Goal: Find specific page/section: Find specific page/section

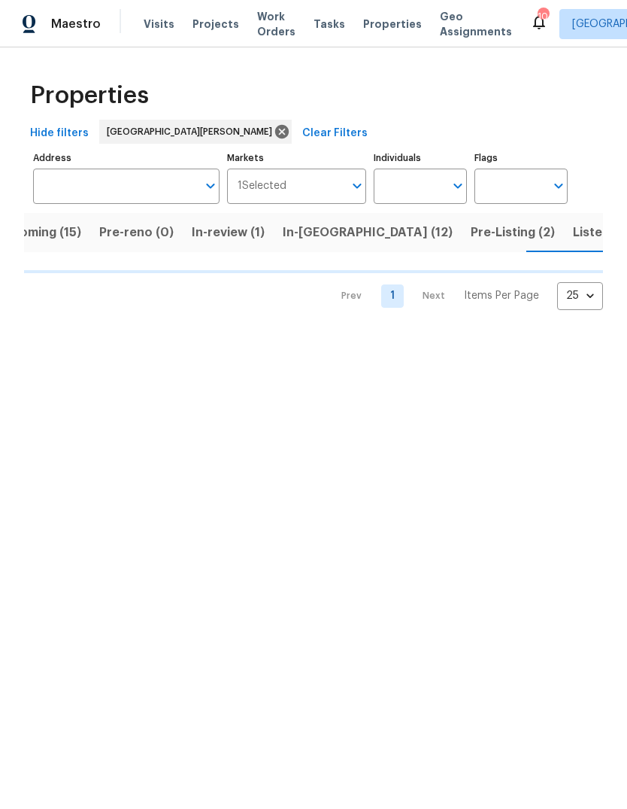
scroll to position [0, 40]
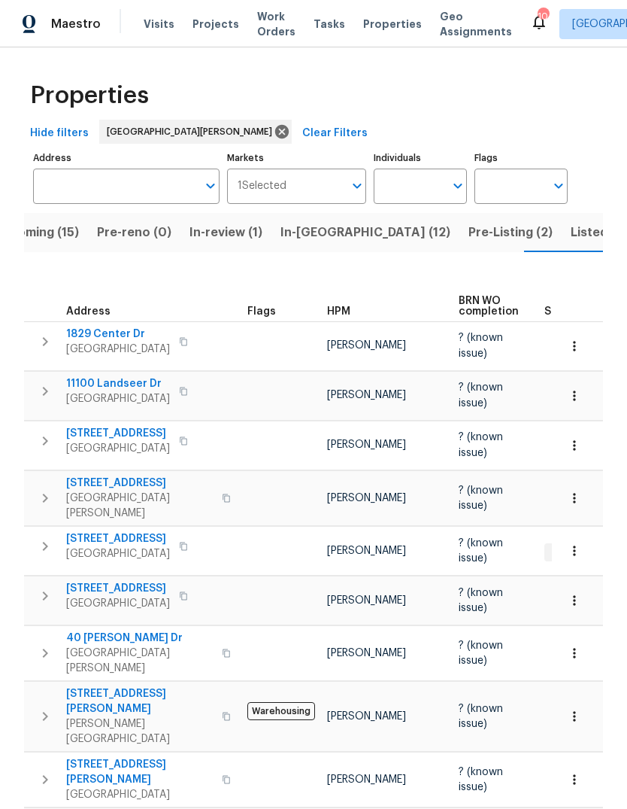
click at [351, 306] on div "HPM" at bounding box center [387, 311] width 120 height 11
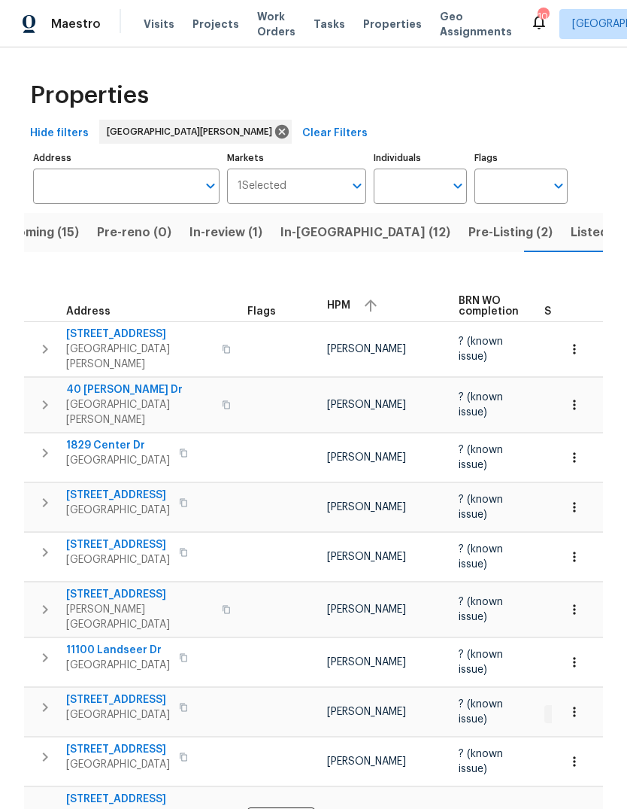
click at [360, 296] on button "button" at bounding box center [371, 305] width 23 height 23
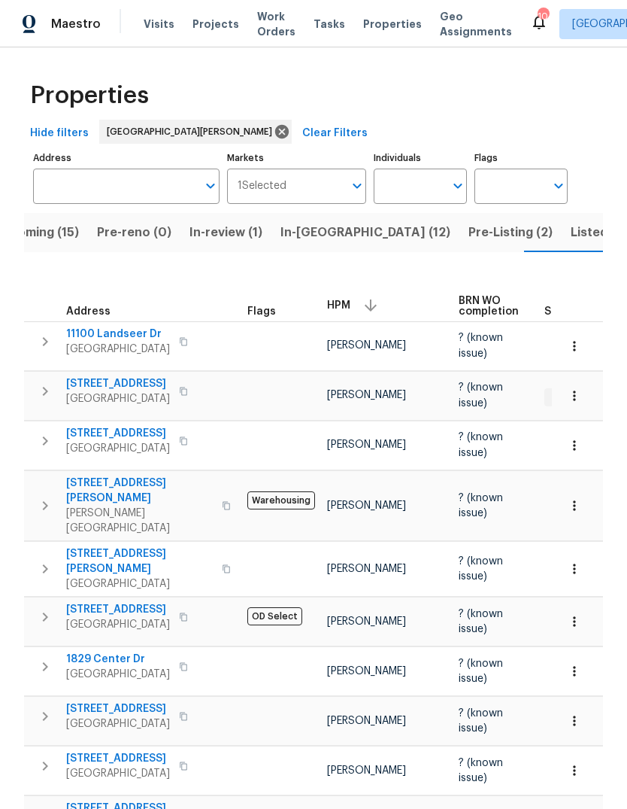
click at [119, 546] on span "[STREET_ADDRESS][PERSON_NAME]" at bounding box center [139, 561] width 147 height 30
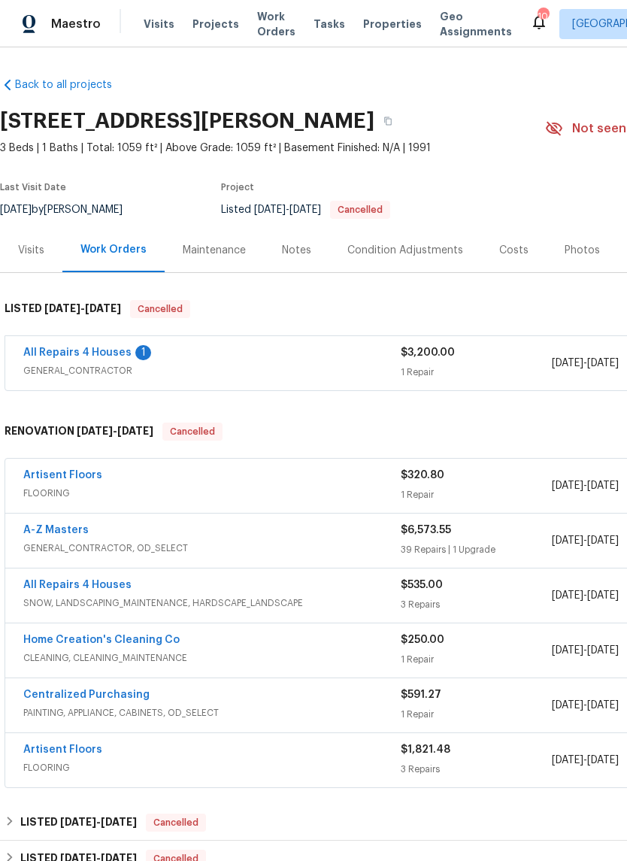
click at [123, 352] on link "All Repairs 4 Houses" at bounding box center [77, 353] width 108 height 11
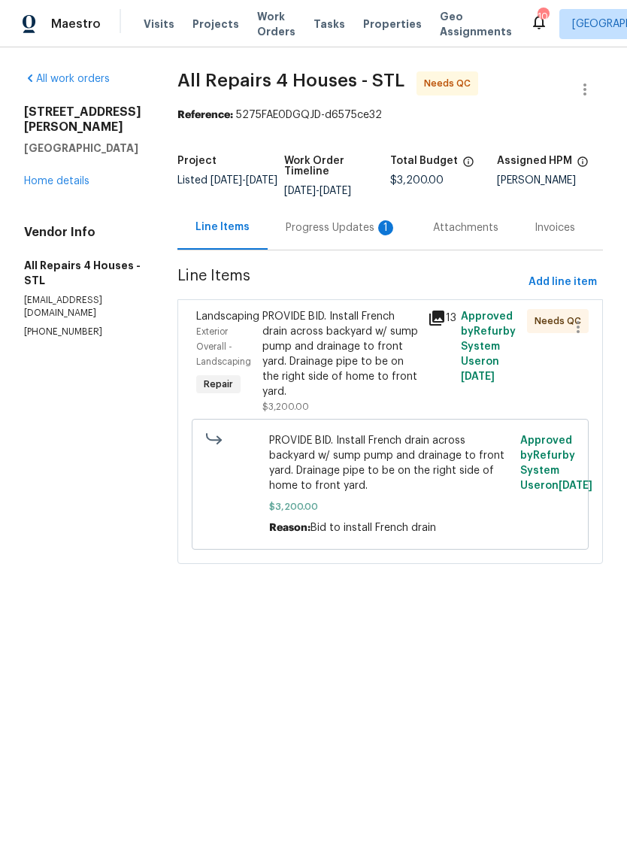
click at [389, 226] on div "1" at bounding box center [385, 227] width 15 height 15
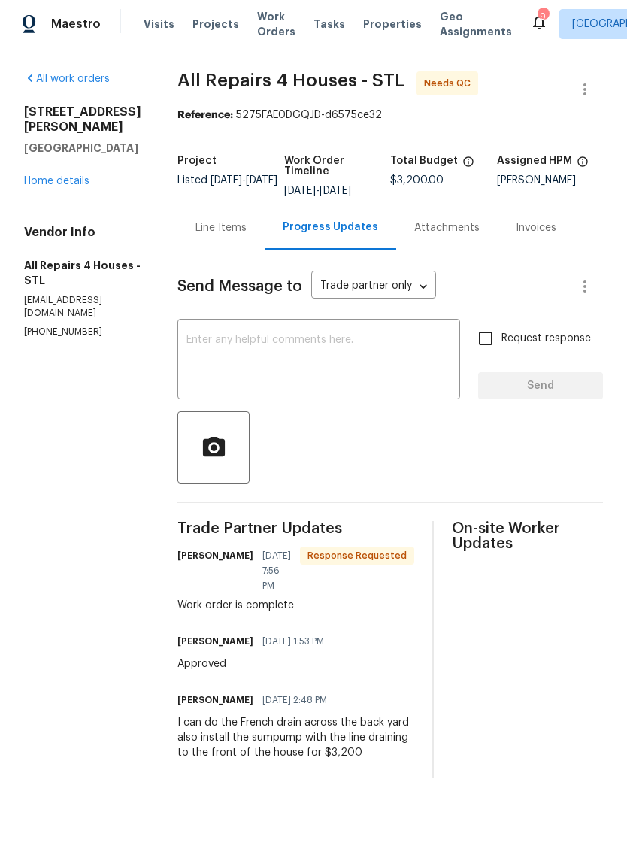
click at [245, 231] on div "Line Items" at bounding box center [221, 227] width 51 height 15
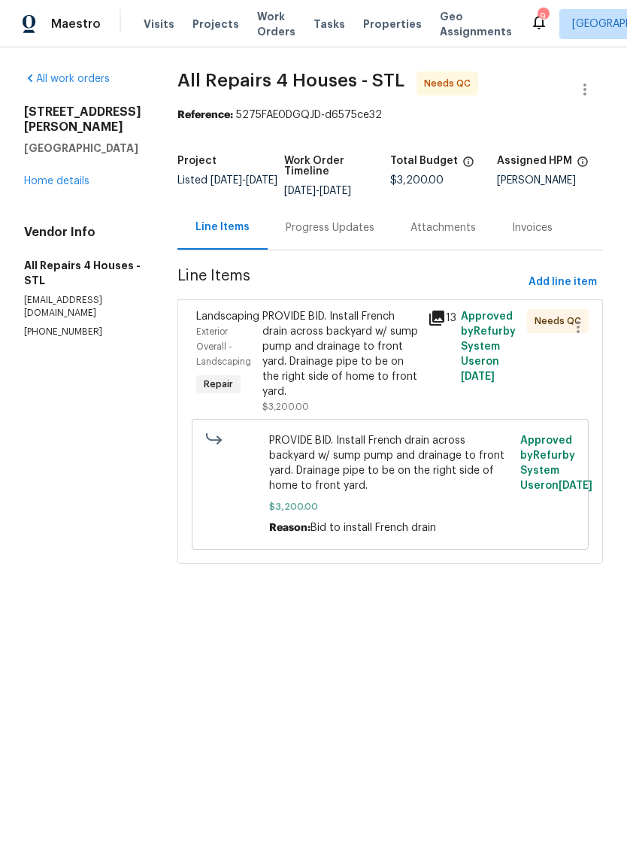
click at [442, 317] on icon at bounding box center [437, 318] width 15 height 15
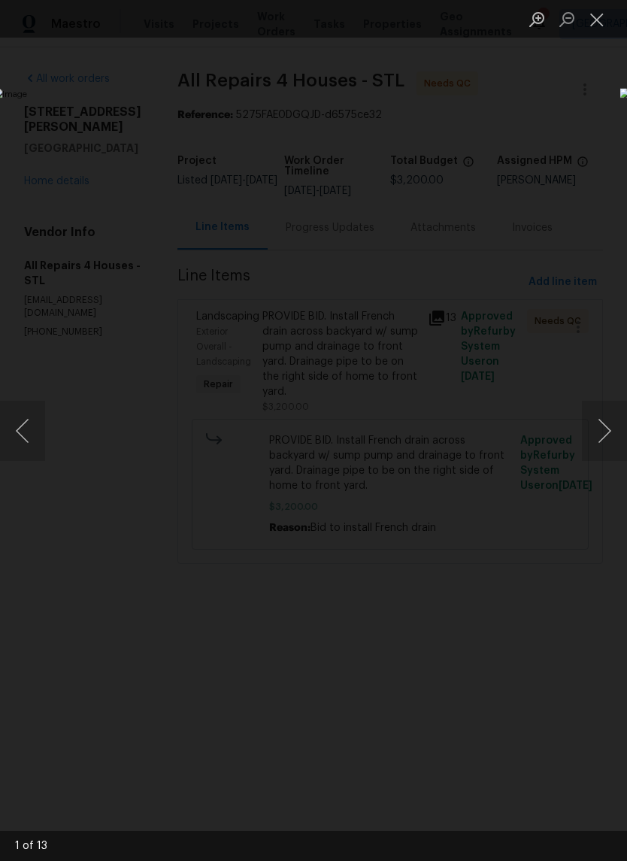
click at [609, 432] on button "Next image" at bounding box center [604, 431] width 45 height 60
click at [605, 431] on button "Next image" at bounding box center [604, 431] width 45 height 60
click at [606, 433] on button "Next image" at bounding box center [604, 431] width 45 height 60
click at [602, 433] on button "Next image" at bounding box center [604, 431] width 45 height 60
click at [604, 430] on button "Next image" at bounding box center [604, 431] width 45 height 60
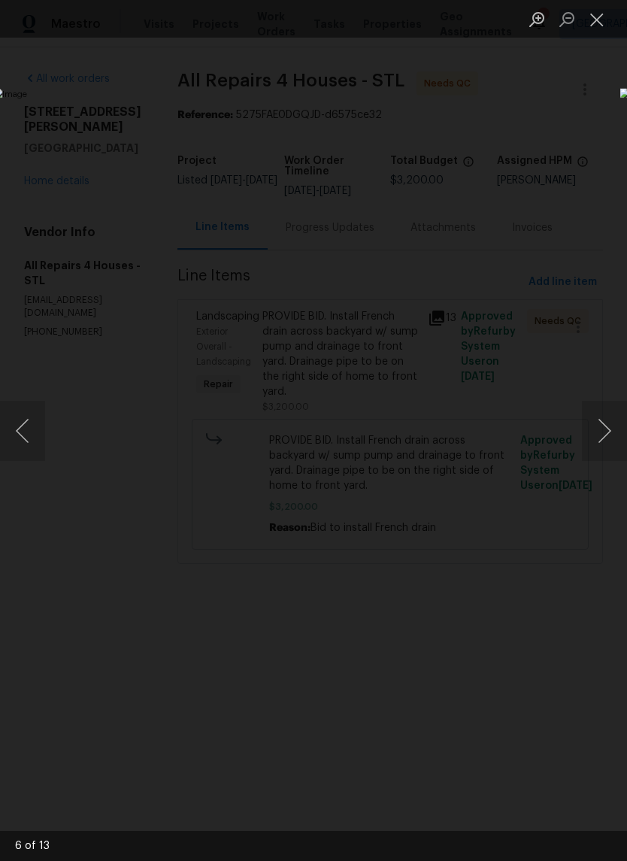
click at [605, 428] on button "Next image" at bounding box center [604, 431] width 45 height 60
click at [604, 425] on button "Next image" at bounding box center [604, 431] width 45 height 60
click at [605, 427] on button "Next image" at bounding box center [604, 431] width 45 height 60
click at [609, 423] on button "Next image" at bounding box center [604, 431] width 45 height 60
click at [605, 427] on button "Next image" at bounding box center [604, 431] width 45 height 60
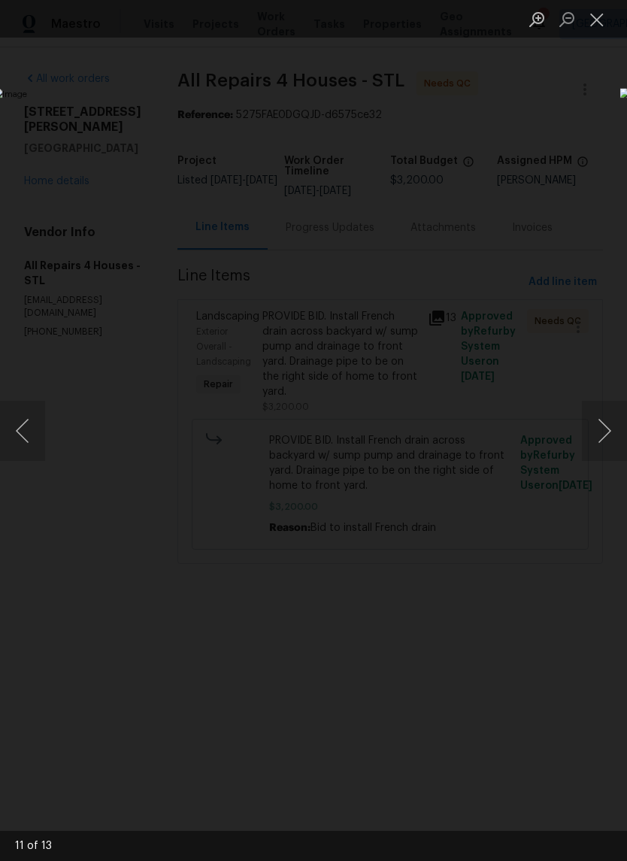
click at [606, 424] on button "Next image" at bounding box center [604, 431] width 45 height 60
click at [604, 425] on button "Next image" at bounding box center [604, 431] width 45 height 60
click at [15, 428] on button "Previous image" at bounding box center [22, 431] width 45 height 60
click at [32, 444] on button "Previous image" at bounding box center [22, 431] width 45 height 60
click at [26, 433] on button "Previous image" at bounding box center [22, 431] width 45 height 60
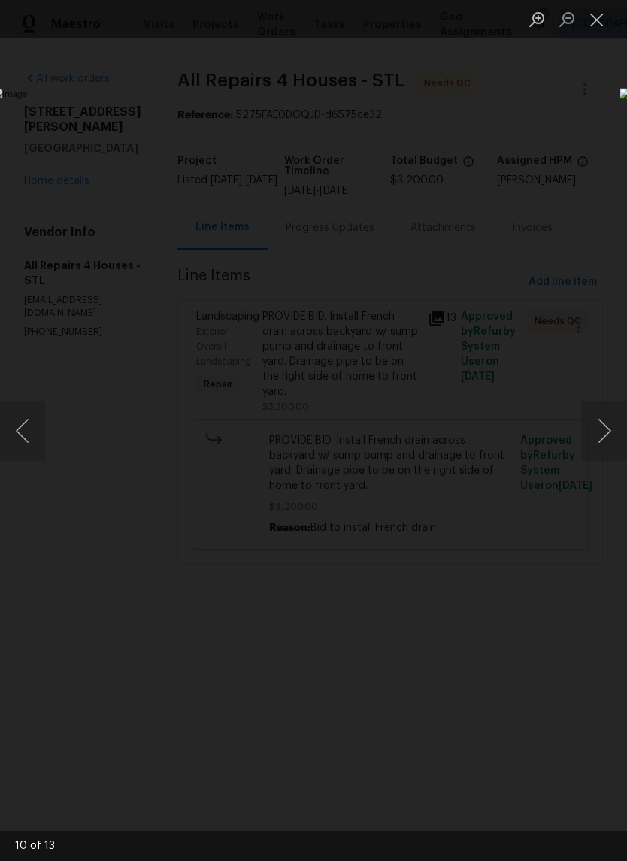
click at [31, 436] on button "Previous image" at bounding box center [22, 431] width 45 height 60
click at [27, 435] on button "Previous image" at bounding box center [22, 431] width 45 height 60
click at [603, 427] on button "Next image" at bounding box center [604, 431] width 45 height 60
click at [606, 421] on button "Next image" at bounding box center [604, 431] width 45 height 60
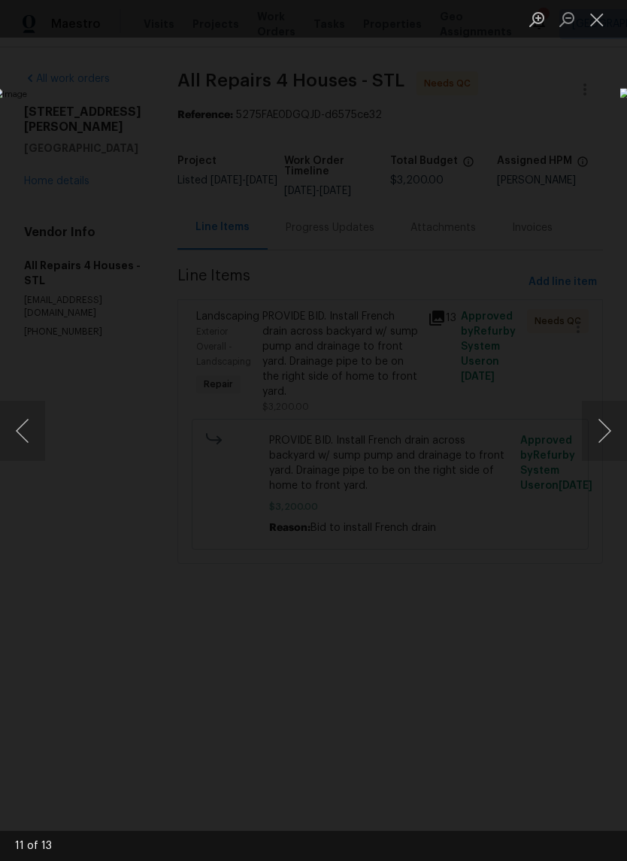
click at [605, 420] on button "Next image" at bounding box center [604, 431] width 45 height 60
click at [597, 423] on button "Next image" at bounding box center [604, 431] width 45 height 60
click at [604, 418] on button "Next image" at bounding box center [604, 431] width 45 height 60
click at [603, 422] on button "Next image" at bounding box center [604, 431] width 45 height 60
click at [611, 416] on button "Next image" at bounding box center [604, 431] width 45 height 60
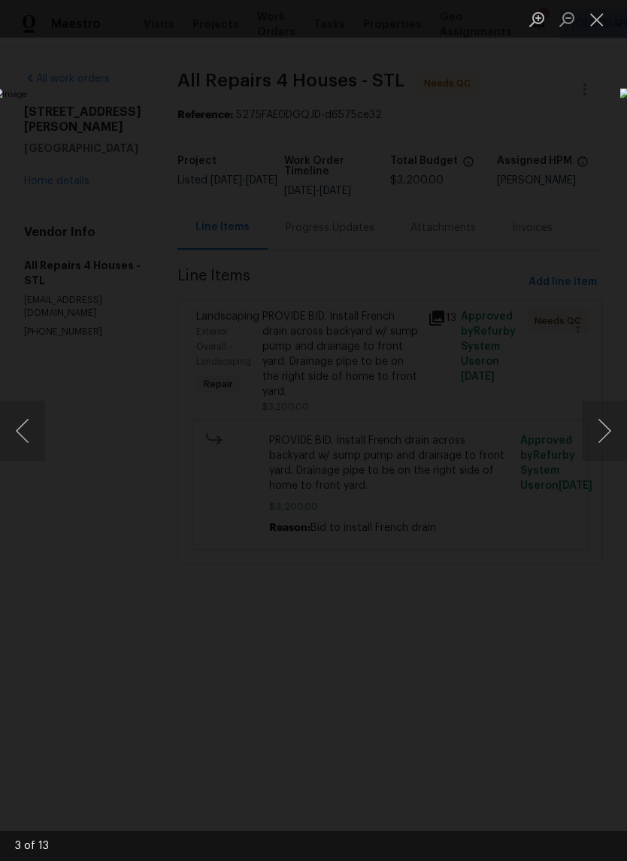
click at [602, 422] on button "Next image" at bounding box center [604, 431] width 45 height 60
click at [606, 419] on button "Next image" at bounding box center [604, 431] width 45 height 60
click at [603, 424] on button "Next image" at bounding box center [604, 431] width 45 height 60
click at [603, 426] on button "Next image" at bounding box center [604, 431] width 45 height 60
click at [600, 17] on button "Close lightbox" at bounding box center [597, 19] width 30 height 26
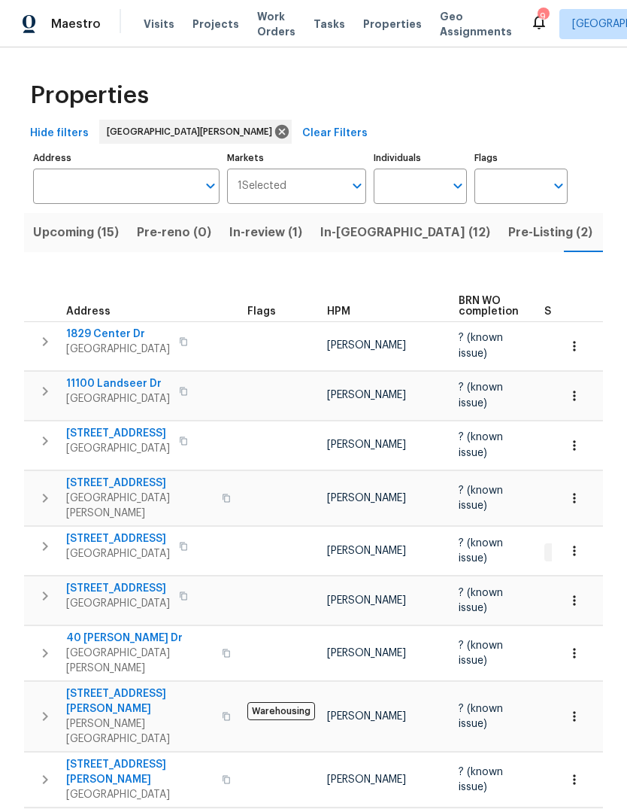
scroll to position [0, 40]
click at [227, 31] on span "Projects" at bounding box center [216, 24] width 47 height 15
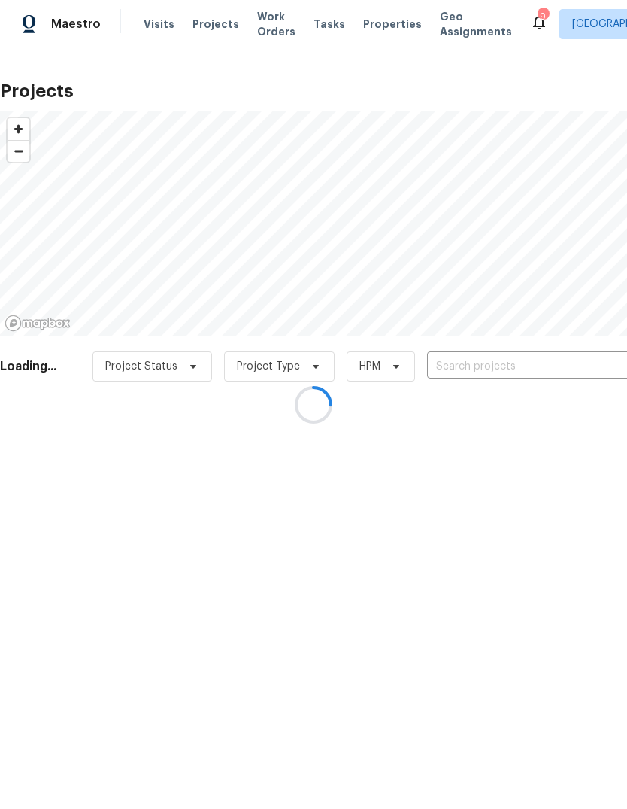
click at [528, 374] on div at bounding box center [313, 404] width 627 height 809
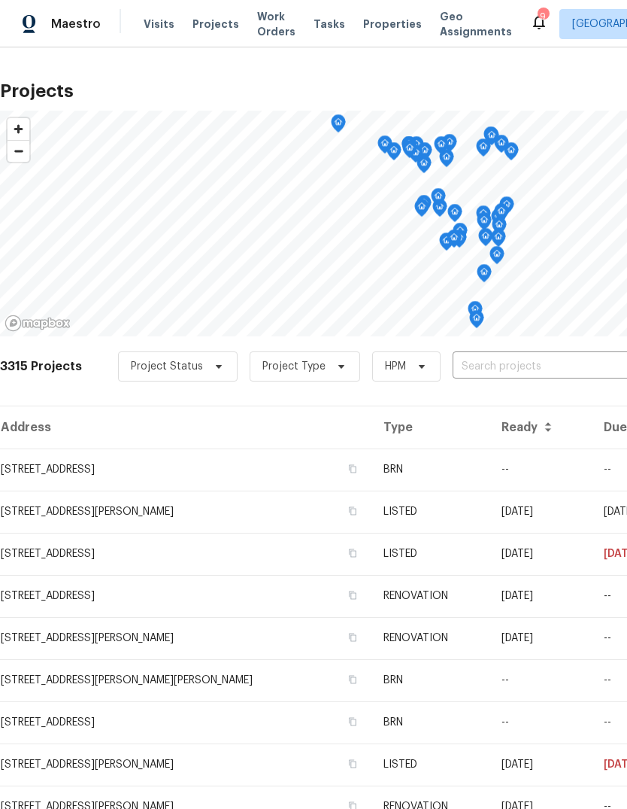
click at [537, 366] on input "text" at bounding box center [539, 366] width 172 height 23
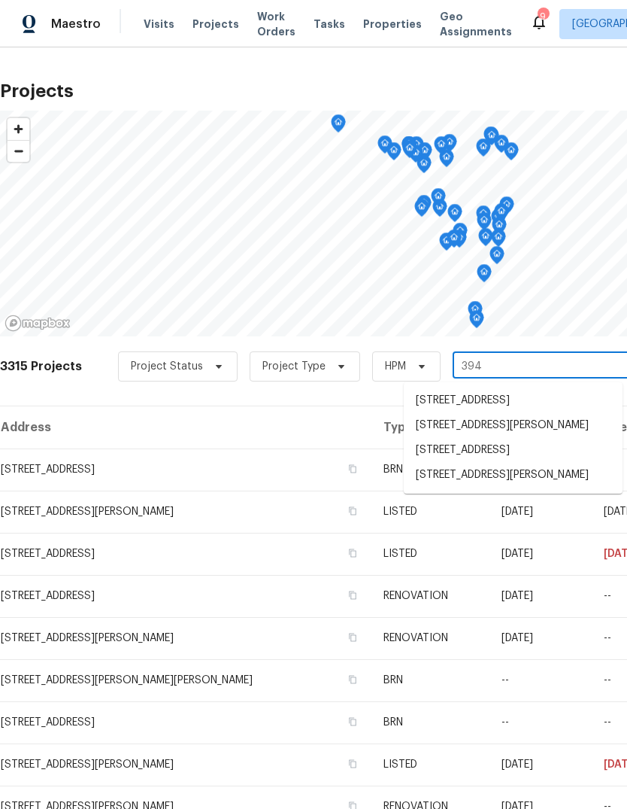
type input "3940"
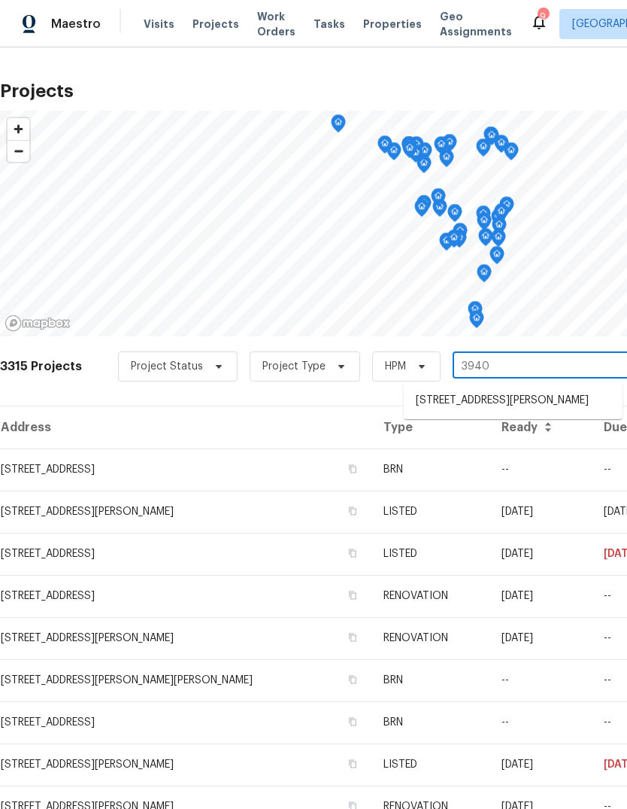
click at [553, 412] on li "3940 Parker Rd, Florissant, MO 63033" at bounding box center [513, 400] width 219 height 25
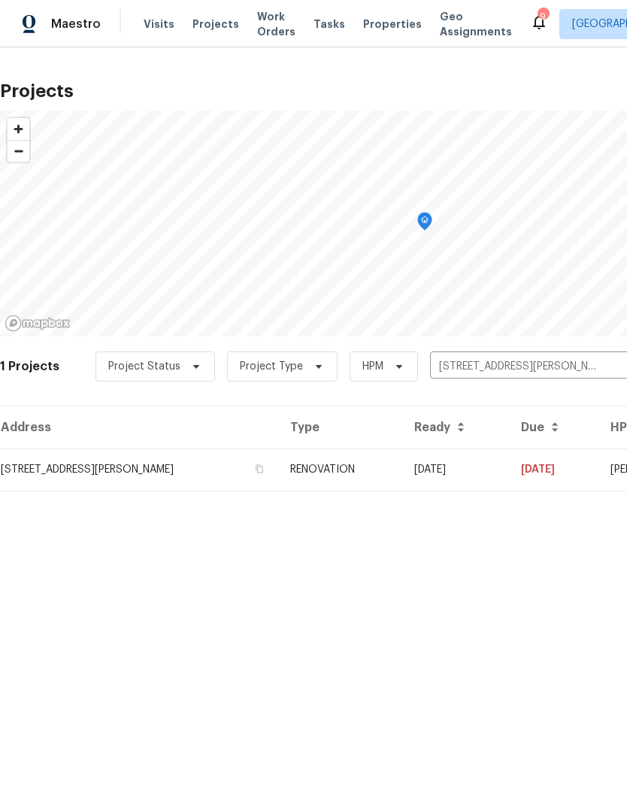
click at [390, 476] on td "RENOVATION" at bounding box center [340, 469] width 124 height 42
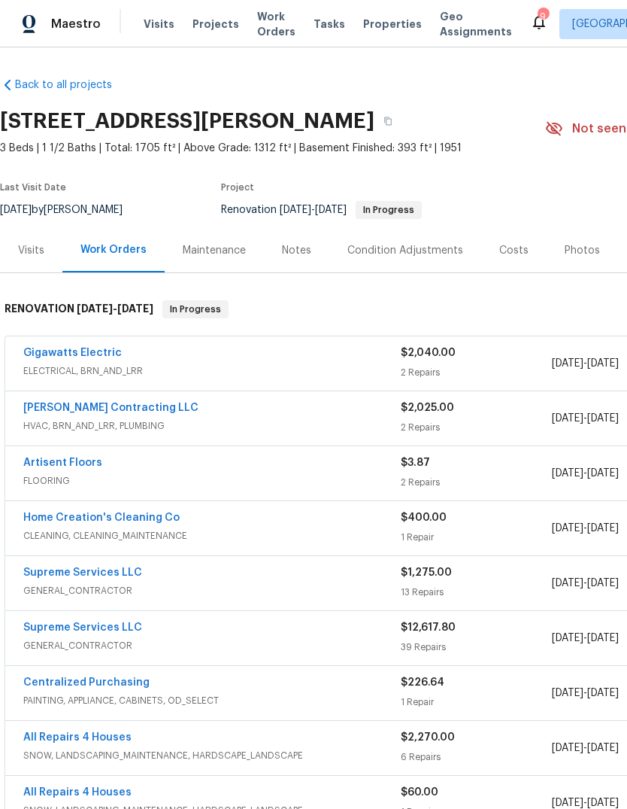
click at [100, 349] on link "Gigawatts Electric" at bounding box center [72, 353] width 99 height 11
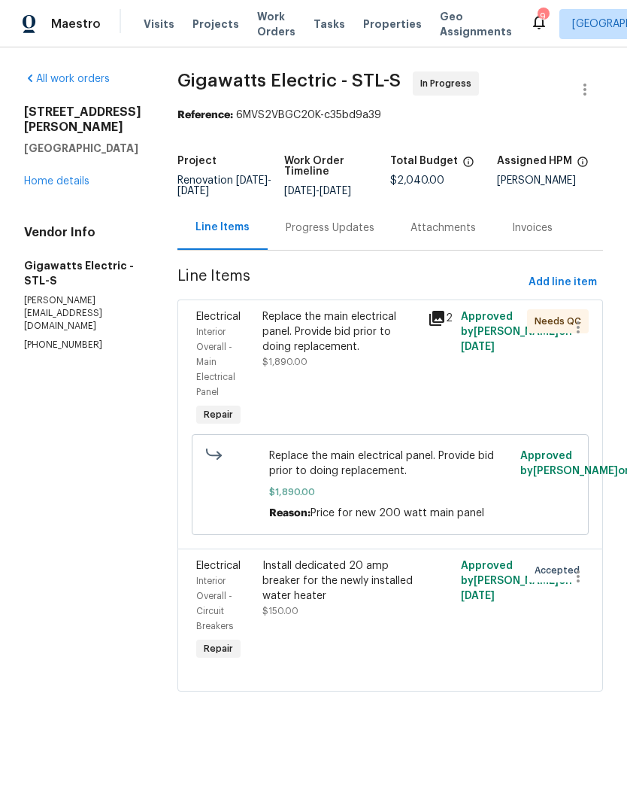
click at [75, 176] on link "Home details" at bounding box center [56, 181] width 65 height 11
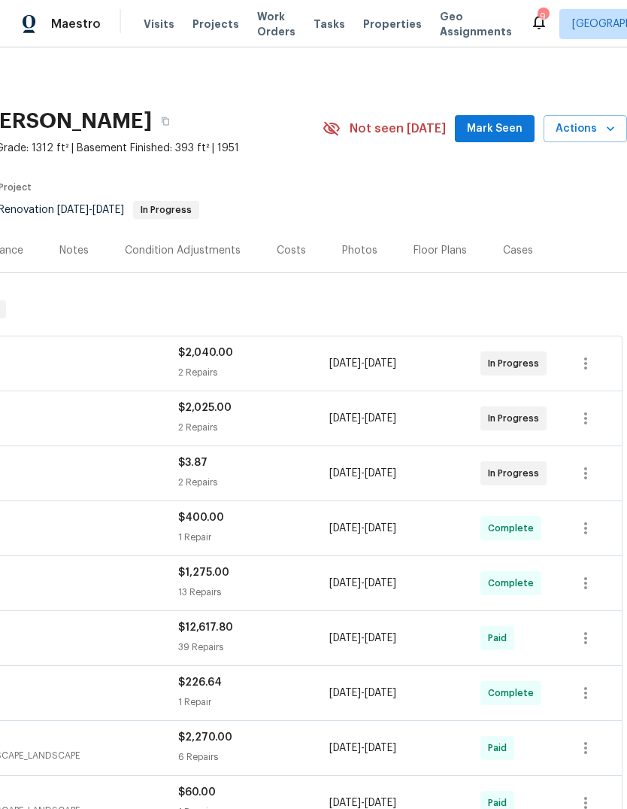
scroll to position [0, 223]
click at [515, 128] on span "Mark Seen" at bounding box center [495, 129] width 56 height 19
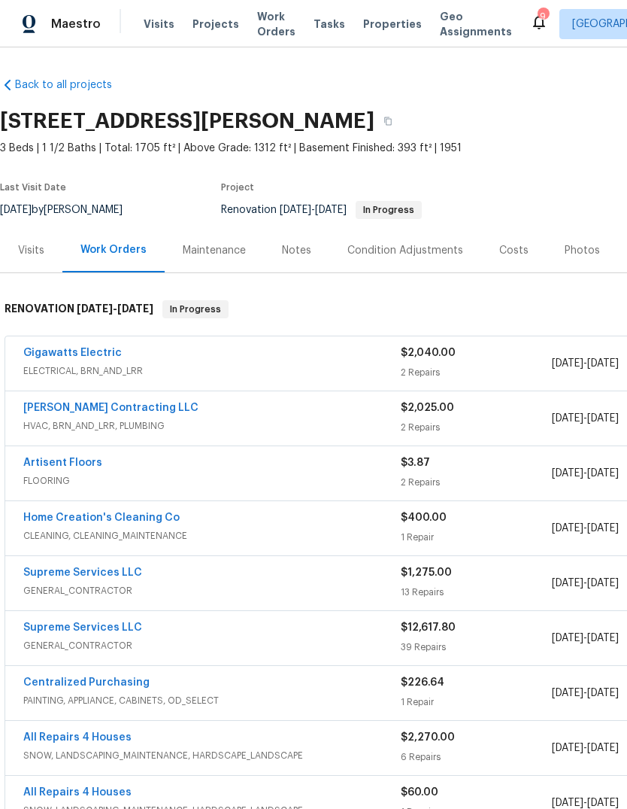
scroll to position [0, 0]
